Goal: Information Seeking & Learning: Learn about a topic

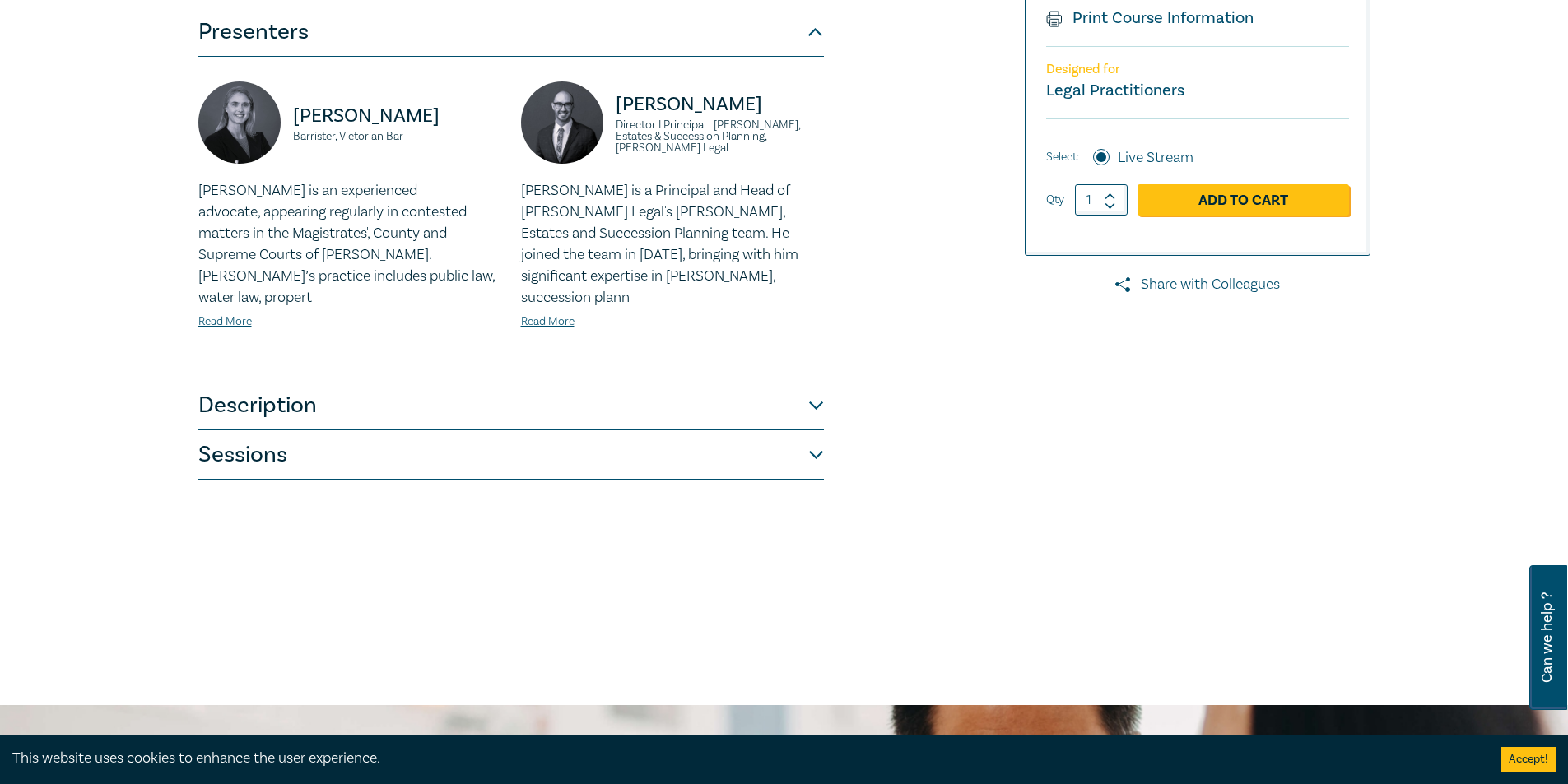
scroll to position [493, 0]
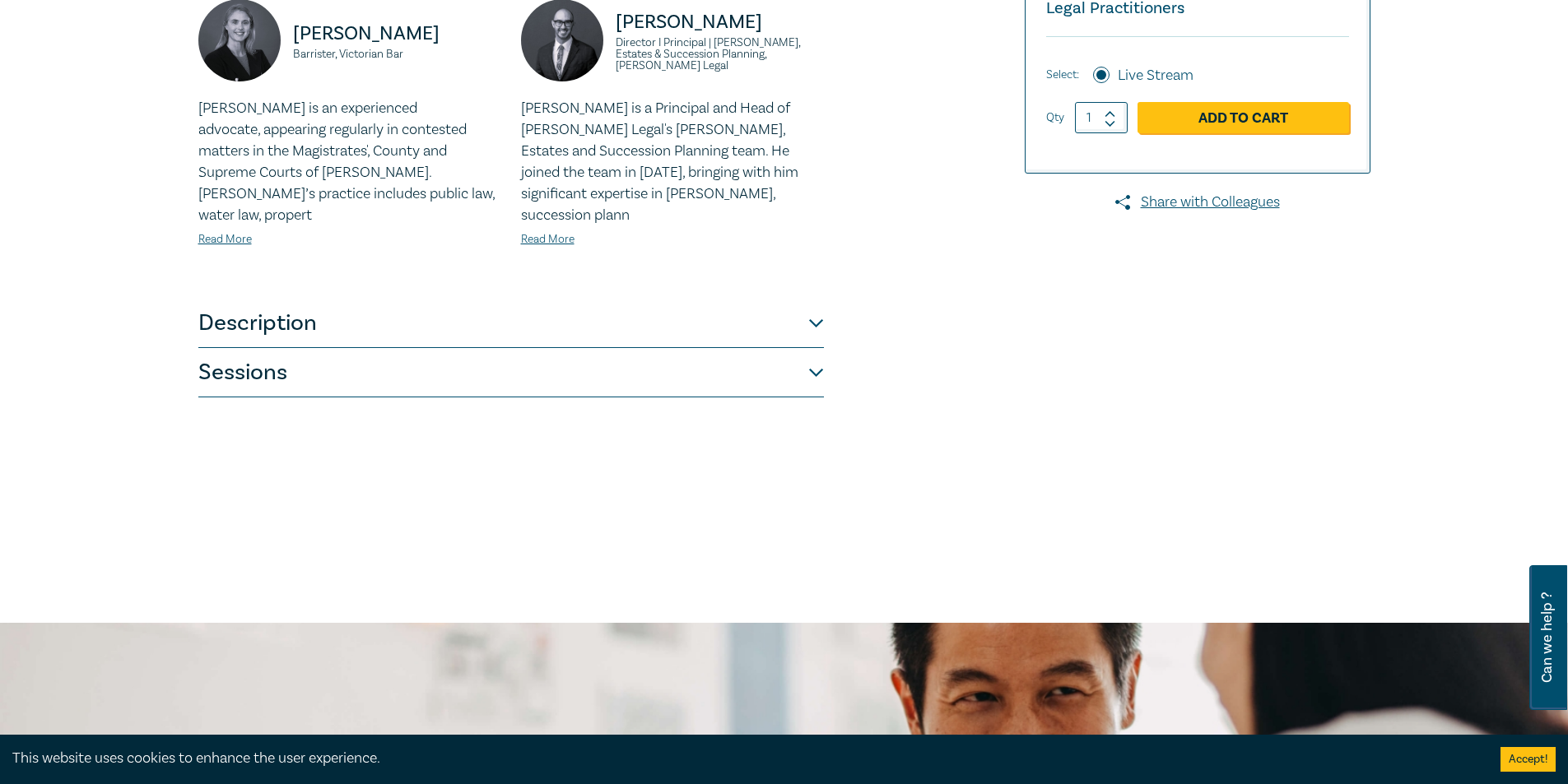
click at [287, 353] on button "Sessions" at bounding box center [510, 373] width 626 height 49
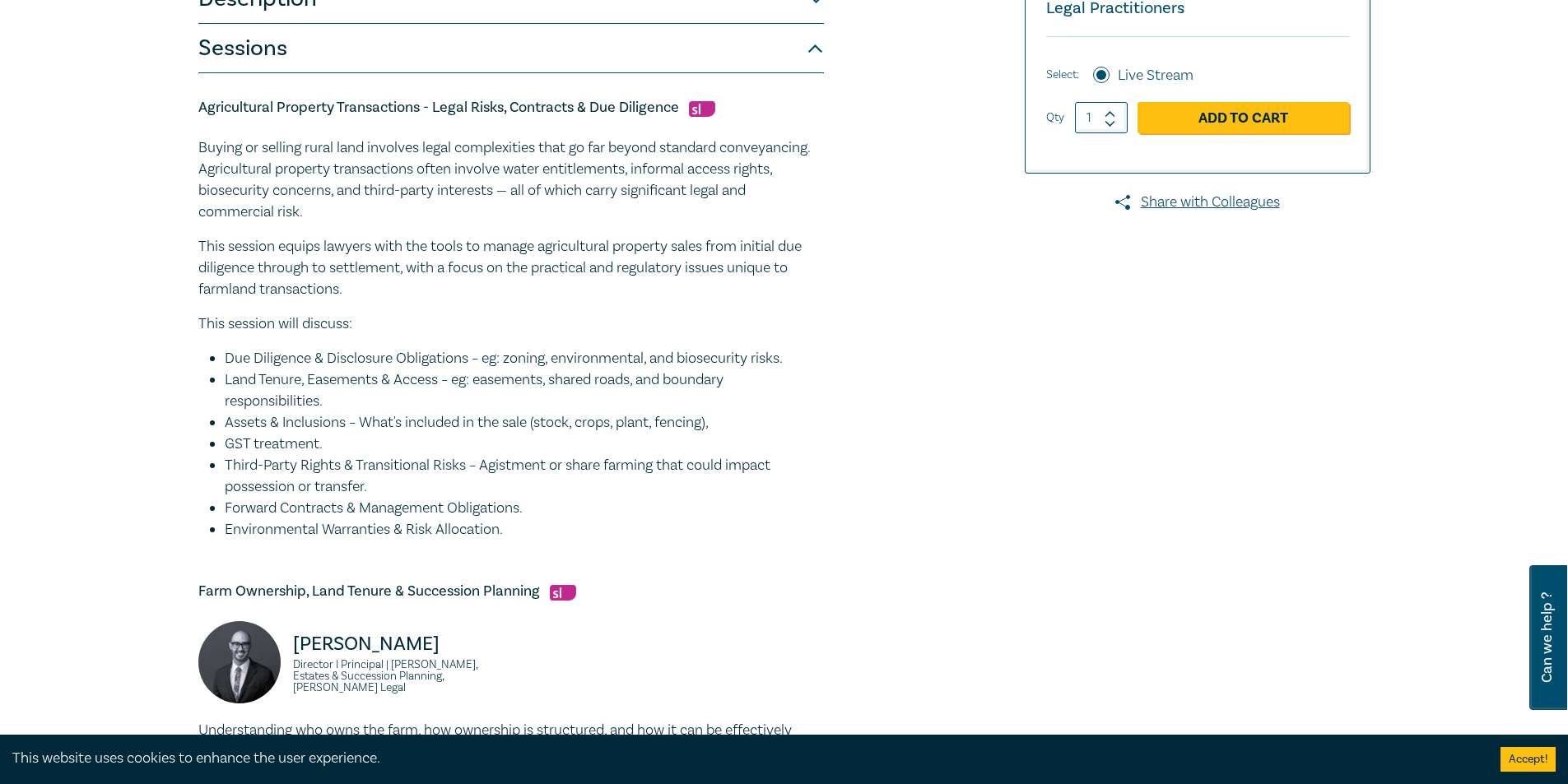
click at [470, 442] on li "GST treatment." at bounding box center [524, 444] width 599 height 21
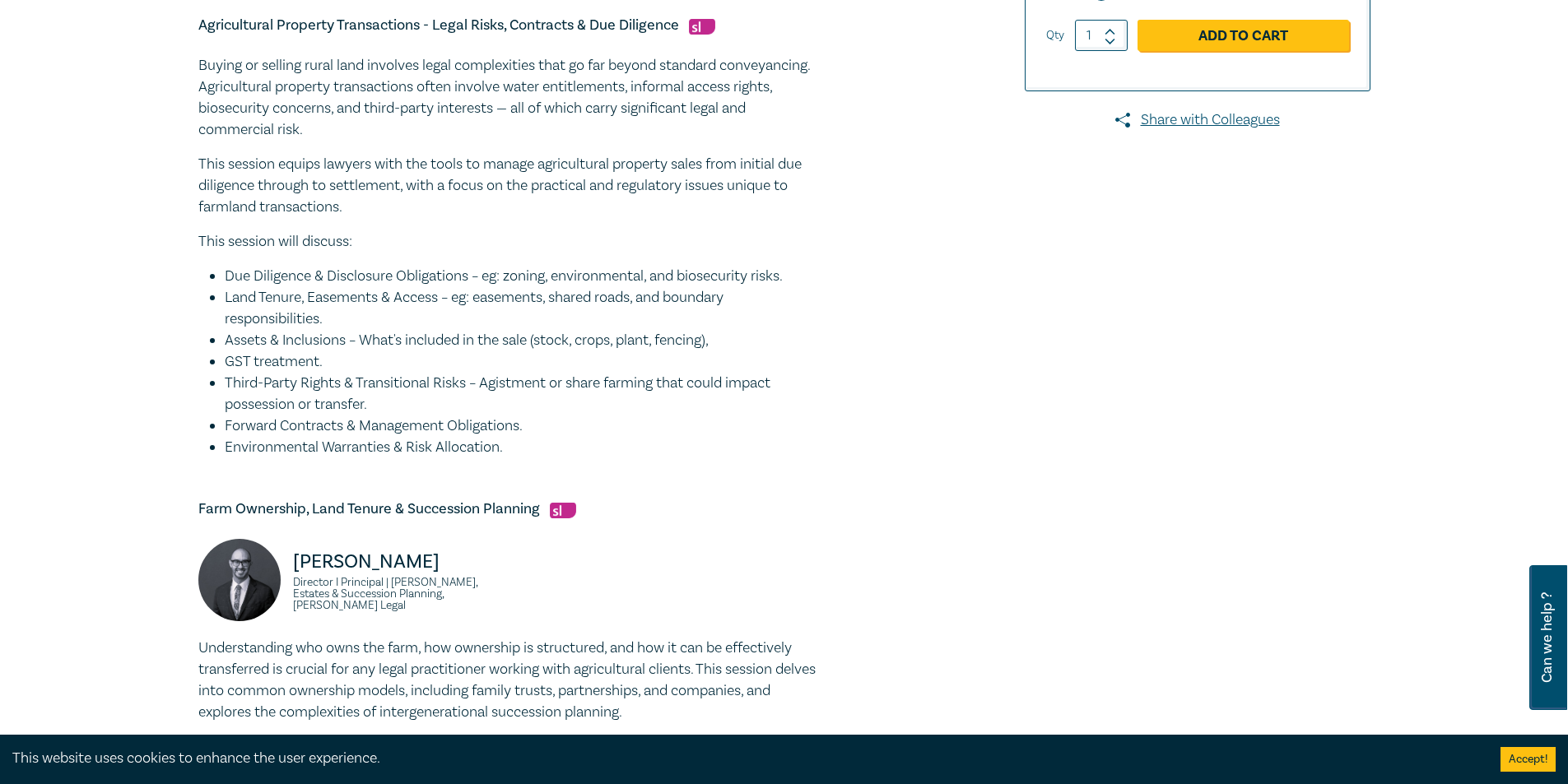
click at [417, 31] on h5 "Agricultural Property Transactions - Legal Risks, Contracts & Due Diligence" at bounding box center [510, 25] width 626 height 20
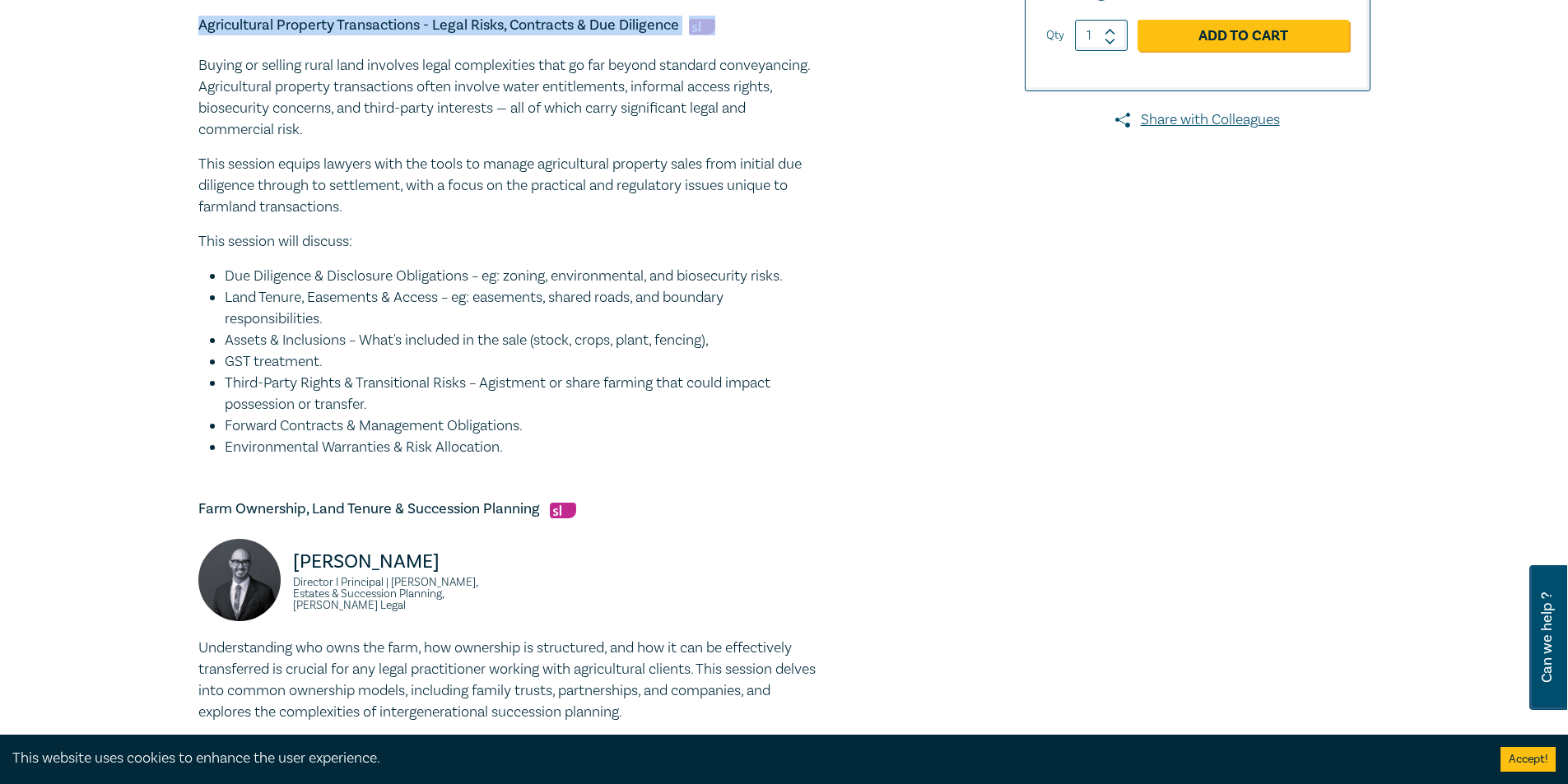
click at [417, 31] on h5 "Agricultural Property Transactions - Legal Risks, Contracts & Due Diligence" at bounding box center [510, 25] width 626 height 20
copy h5 "Agricultural Property Transactions - Legal Risks, Contracts & Due Diligence"
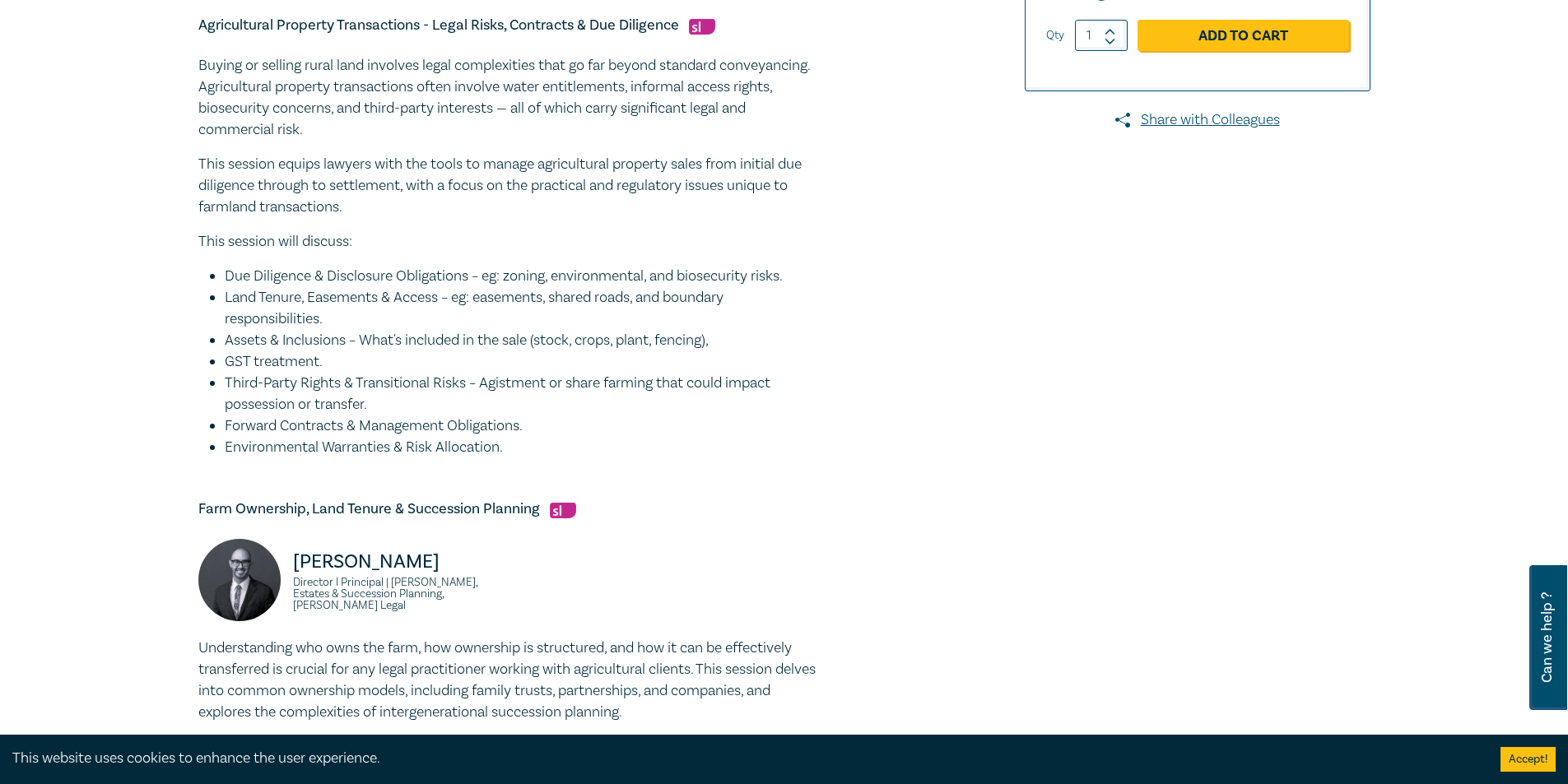
click at [402, 505] on h5 "Farm Ownership, Land Tenure & Succession Planning" at bounding box center [510, 508] width 626 height 20
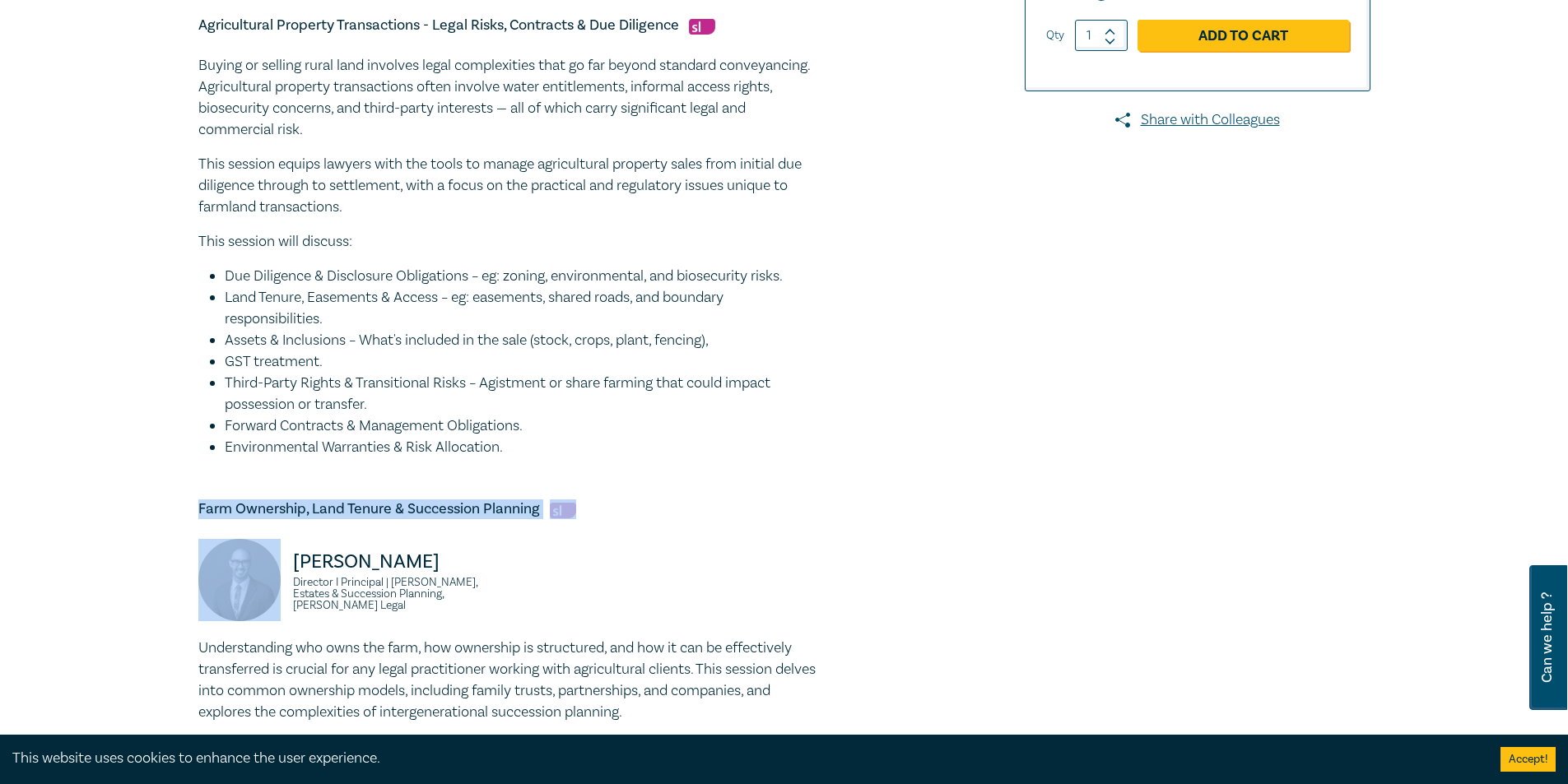
click at [402, 505] on h5 "Farm Ownership, Land Tenure & Succession Planning" at bounding box center [510, 508] width 626 height 20
copy h5 "Farm Ownership, Land Tenure & Succession Planning"
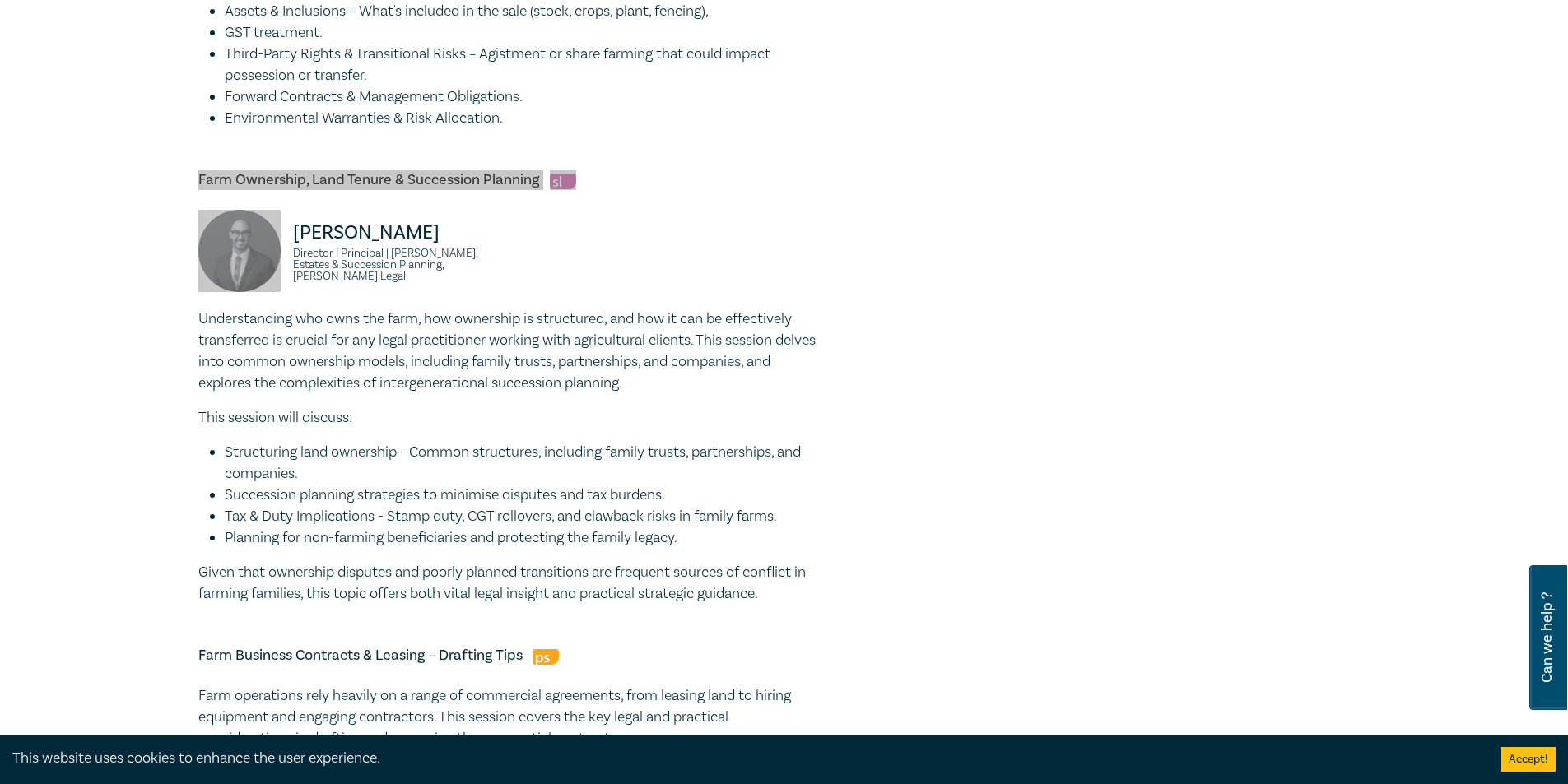
scroll to position [1069, 0]
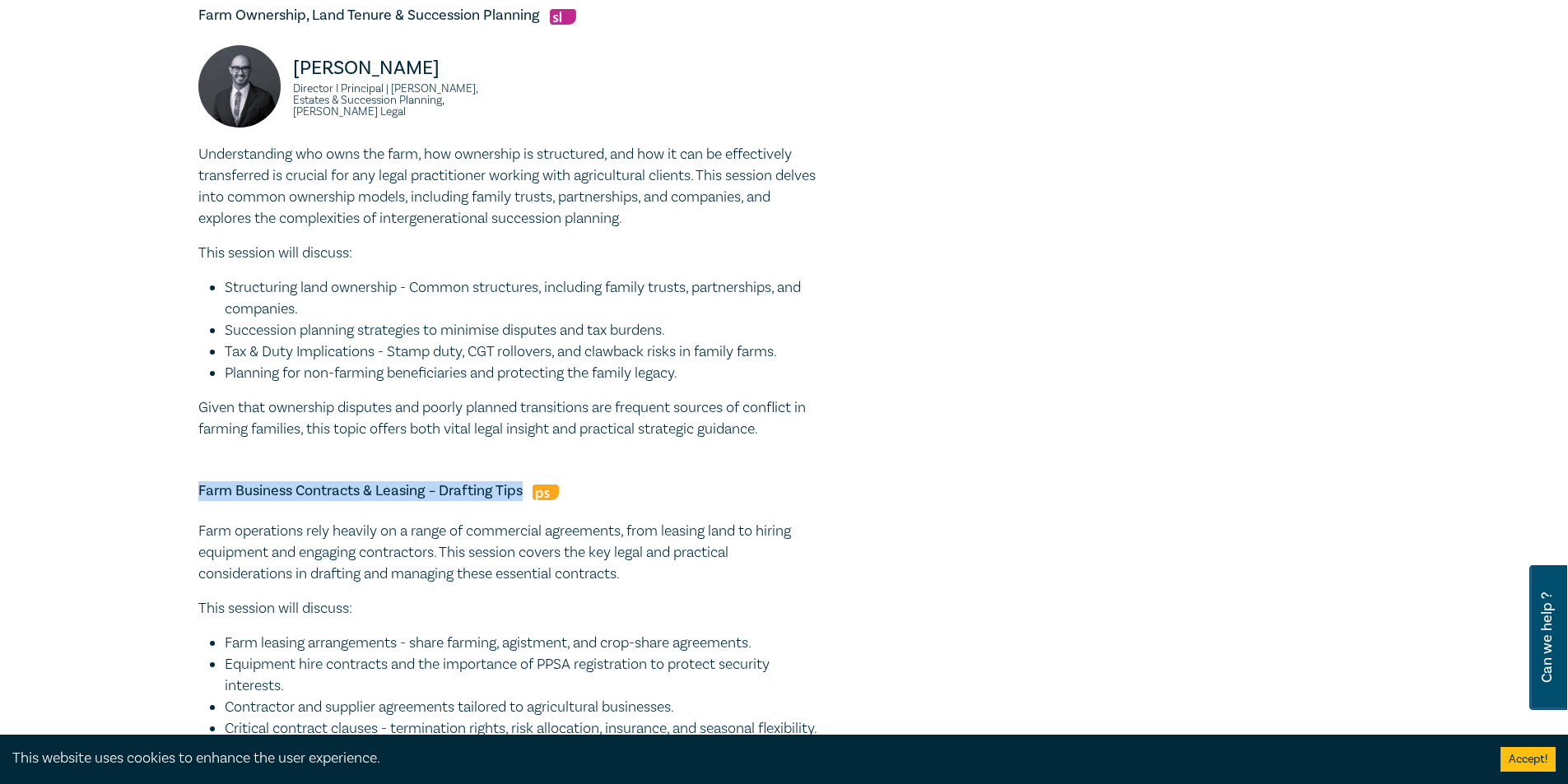
drag, startPoint x: 522, startPoint y: 486, endPoint x: 189, endPoint y: 486, distance: 333.0
click at [189, 486] on div "Agribusiness and Rural Law intensive I25058 CPD Intensive (3 Point) CPD Points …" at bounding box center [586, 281] width 794 height 2269
copy h5 "Farm Business Contracts & Leasing – Drafting Tips"
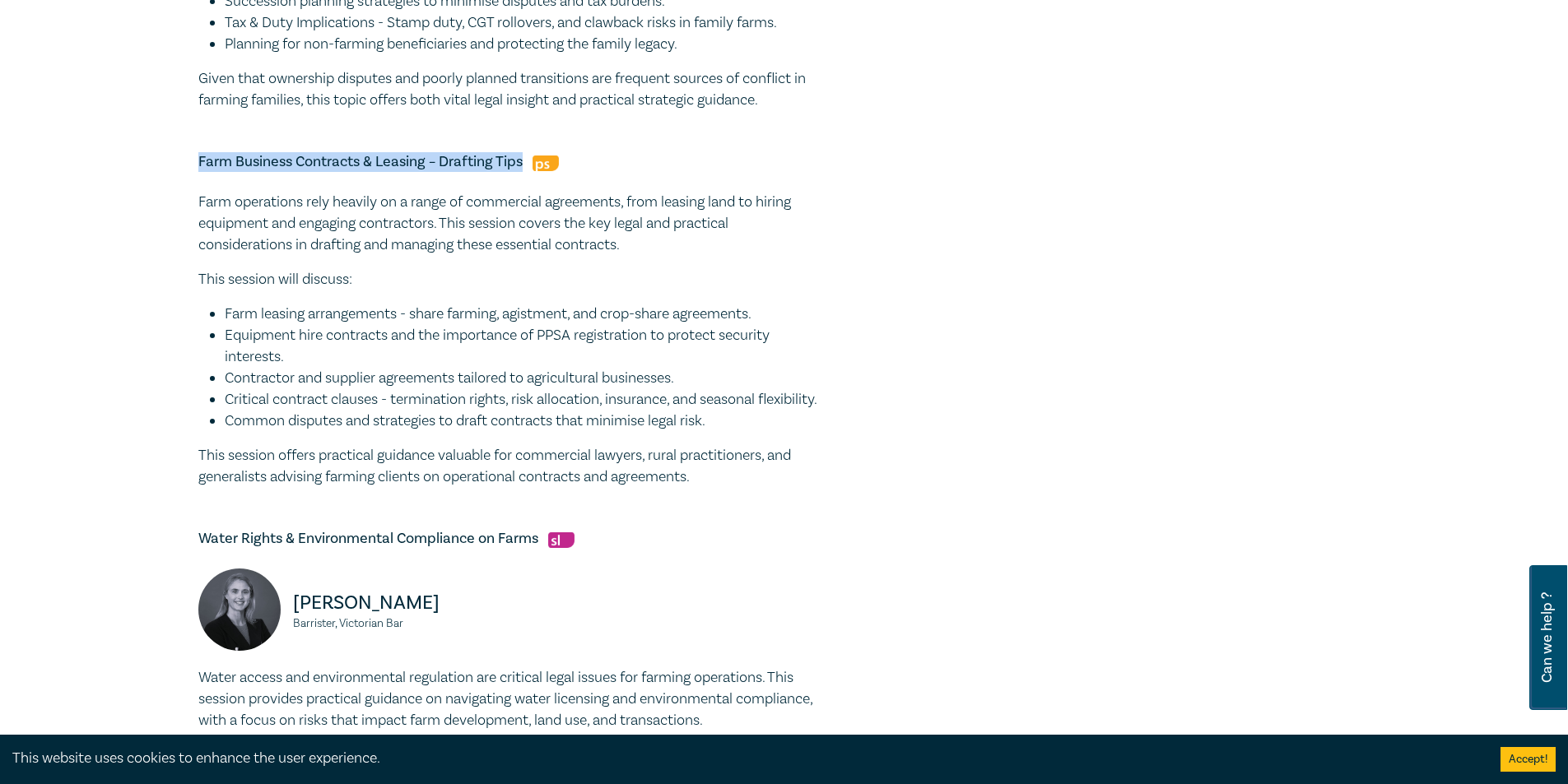
scroll to position [1563, 0]
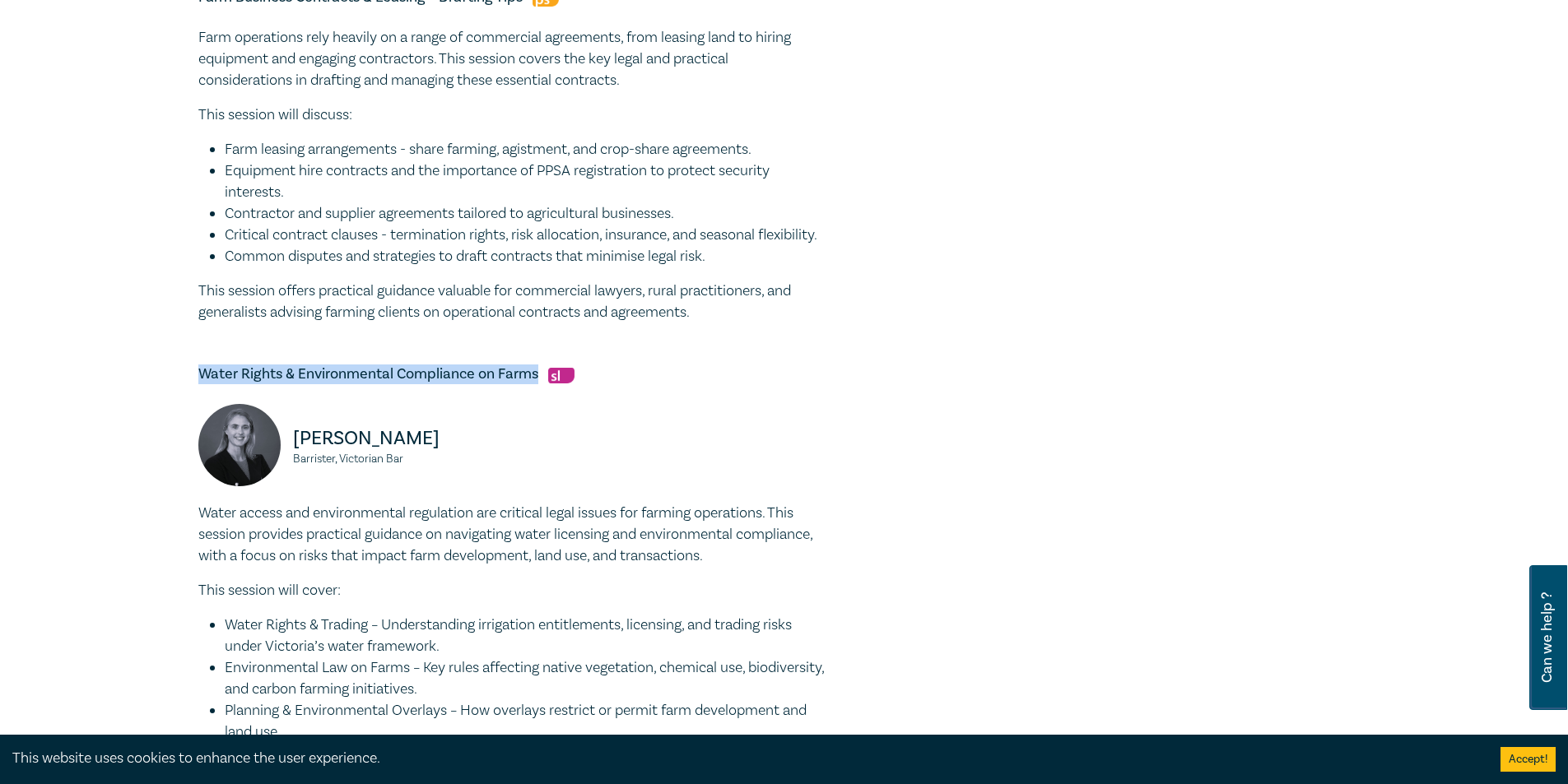
drag, startPoint x: 536, startPoint y: 392, endPoint x: 186, endPoint y: 384, distance: 350.1
copy h5 "Water Rights & Environmental Compliance on Farms"
